Goal: Check status: Check status

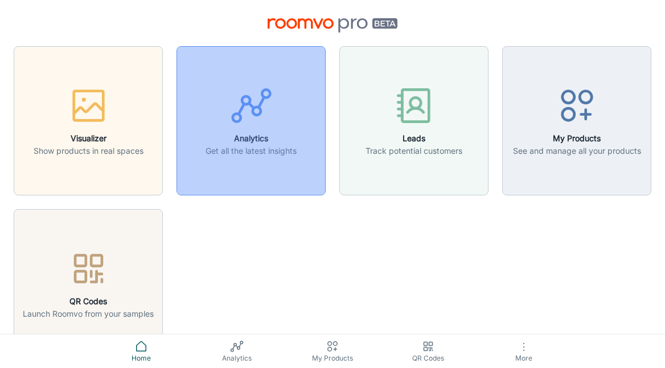
click at [279, 162] on button "Analytics Get all the latest insights" at bounding box center [251, 120] width 149 height 149
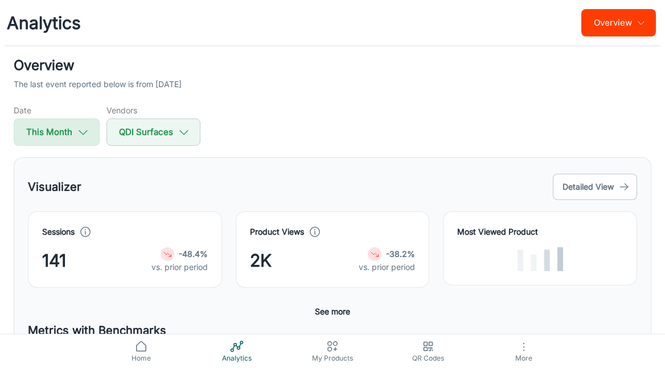
click at [89, 129] on icon "button" at bounding box center [83, 132] width 13 height 13
select select "8"
select select "2025"
select select "8"
select select "2025"
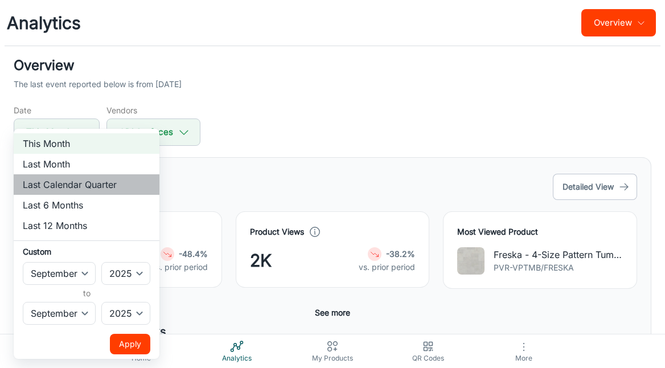
click at [95, 190] on li "Last Calendar Quarter" at bounding box center [87, 184] width 146 height 21
select select "3"
select select "5"
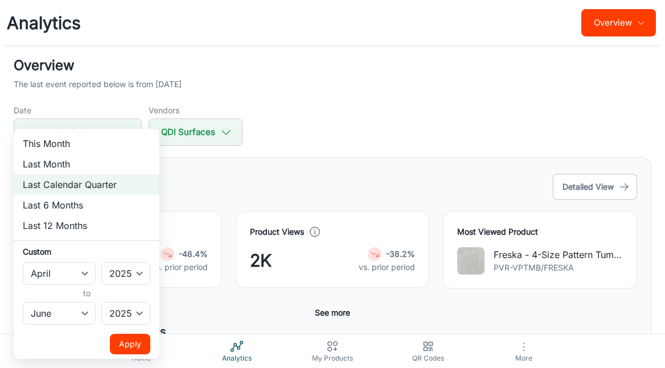
click at [130, 343] on button "Apply" at bounding box center [130, 344] width 40 height 21
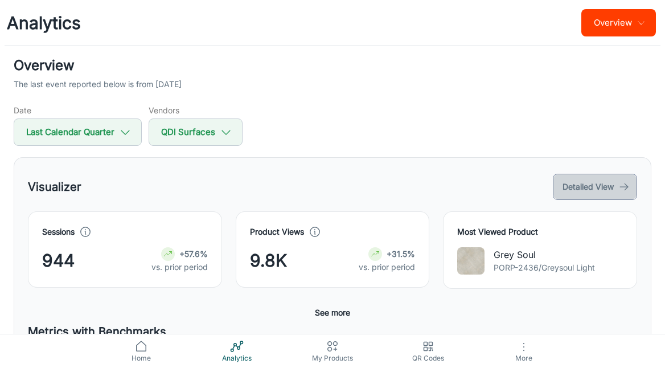
click at [585, 185] on button "Detailed View" at bounding box center [595, 187] width 84 height 26
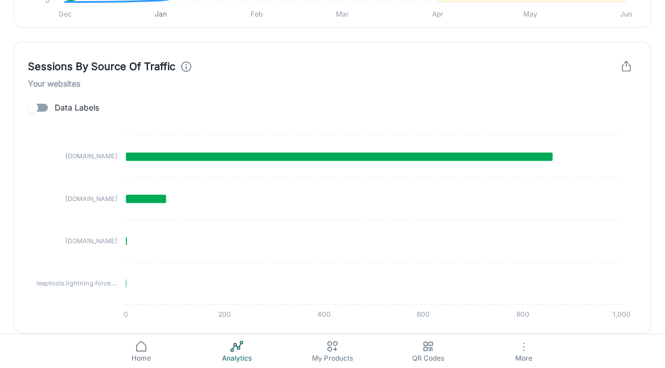
scroll to position [1253, 0]
click at [231, 350] on circle at bounding box center [232, 350] width 3 height 3
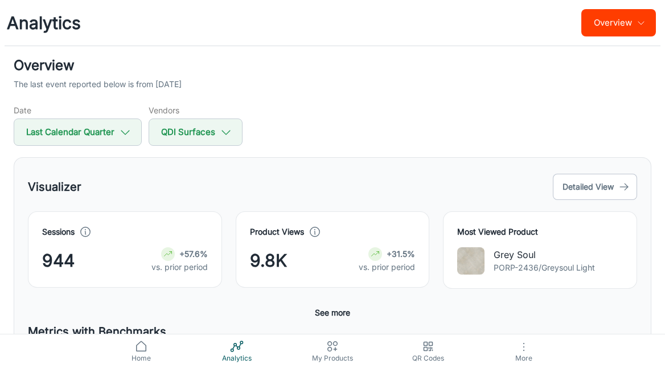
click at [608, 18] on button "Overview" at bounding box center [619, 22] width 75 height 27
click at [616, 67] on li "Visualizer" at bounding box center [626, 72] width 60 height 21
